Goal: Task Accomplishment & Management: Use online tool/utility

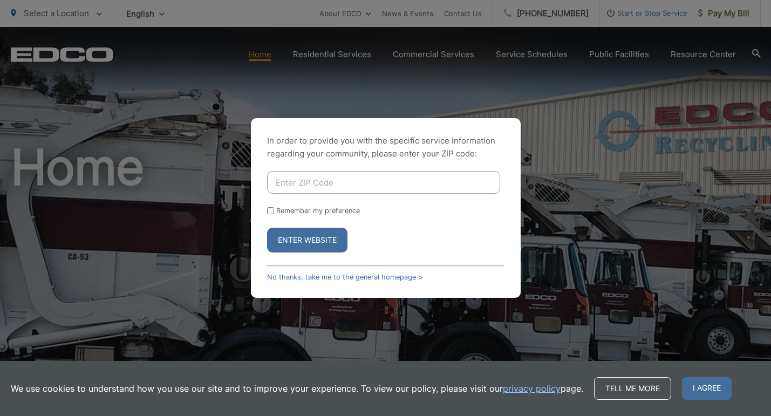
click at [289, 185] on input "Enter ZIP Code" at bounding box center [383, 182] width 233 height 23
type input "92084"
click at [267, 211] on input "Remember my preference" at bounding box center [270, 210] width 7 height 7
checkbox input "true"
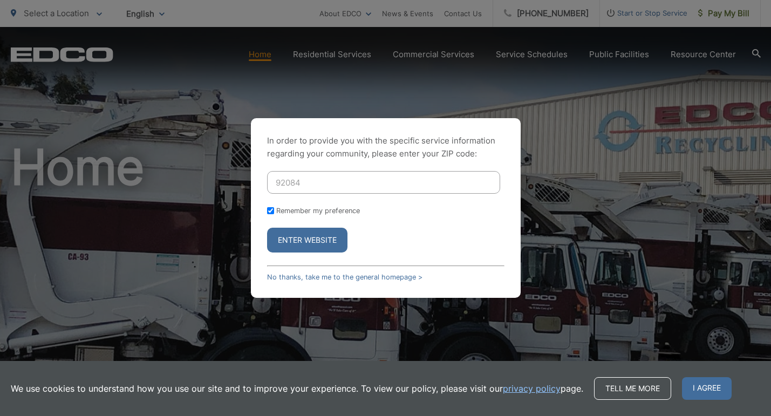
click at [302, 238] on button "Enter Website" at bounding box center [307, 240] width 80 height 25
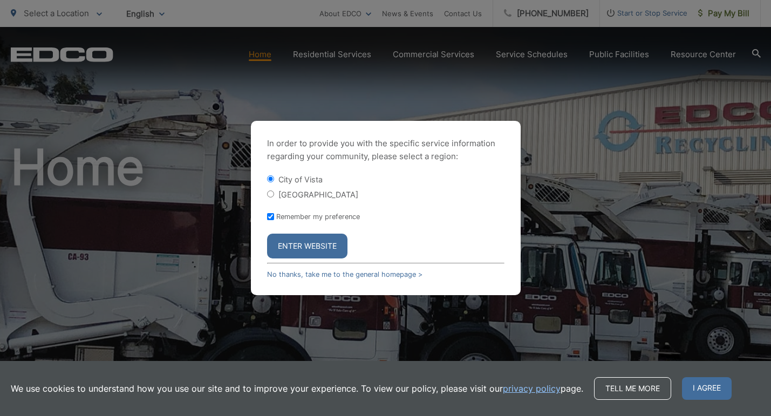
click at [306, 249] on button "Enter Website" at bounding box center [307, 246] width 80 height 25
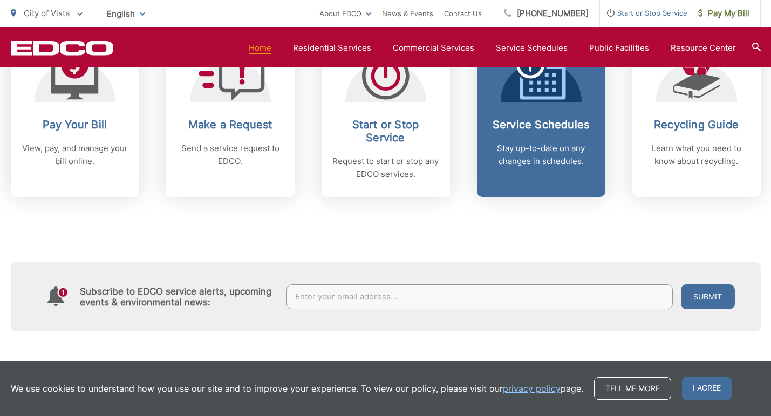
scroll to position [504, 0]
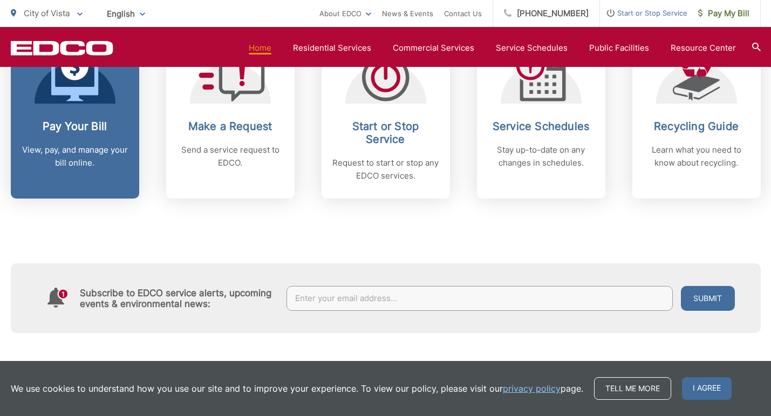
click at [78, 156] on p "View, pay, and manage your bill online." at bounding box center [75, 157] width 107 height 26
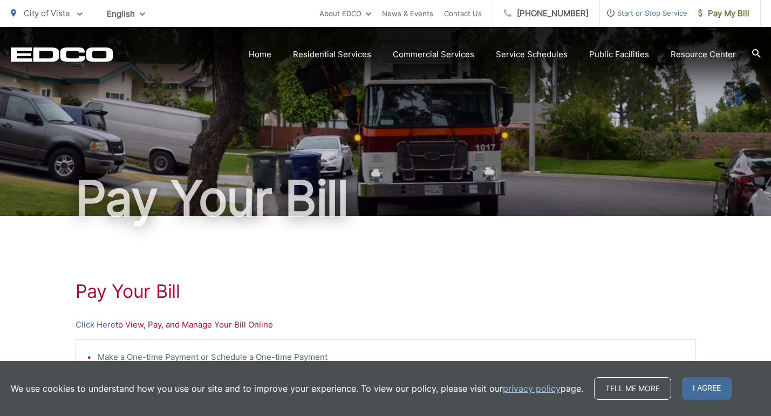
click at [361, 128] on div "Pay Your Bill" at bounding box center [386, 121] width 750 height 189
